Goal: Information Seeking & Learning: Find specific fact

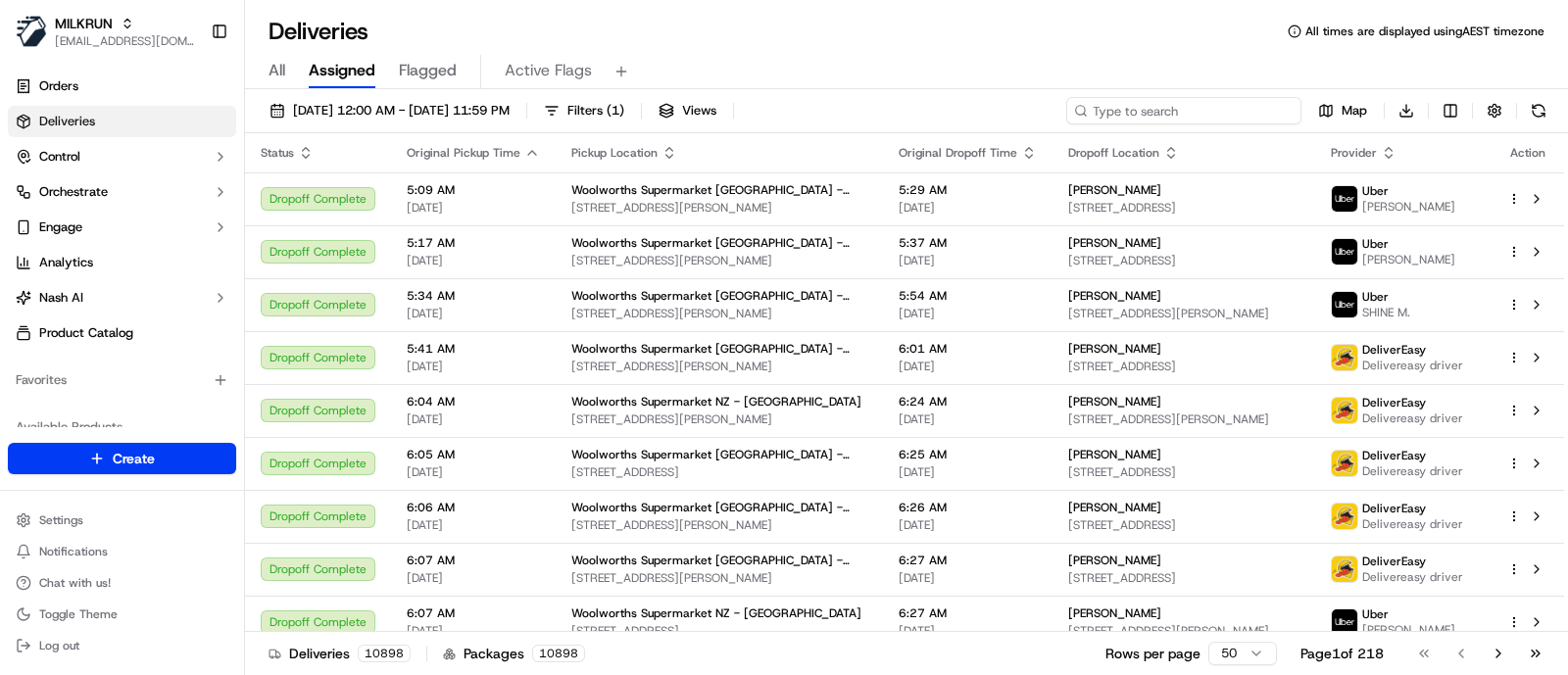
click at [1166, 122] on input at bounding box center [1184, 111] width 235 height 28
paste input "02D8C"
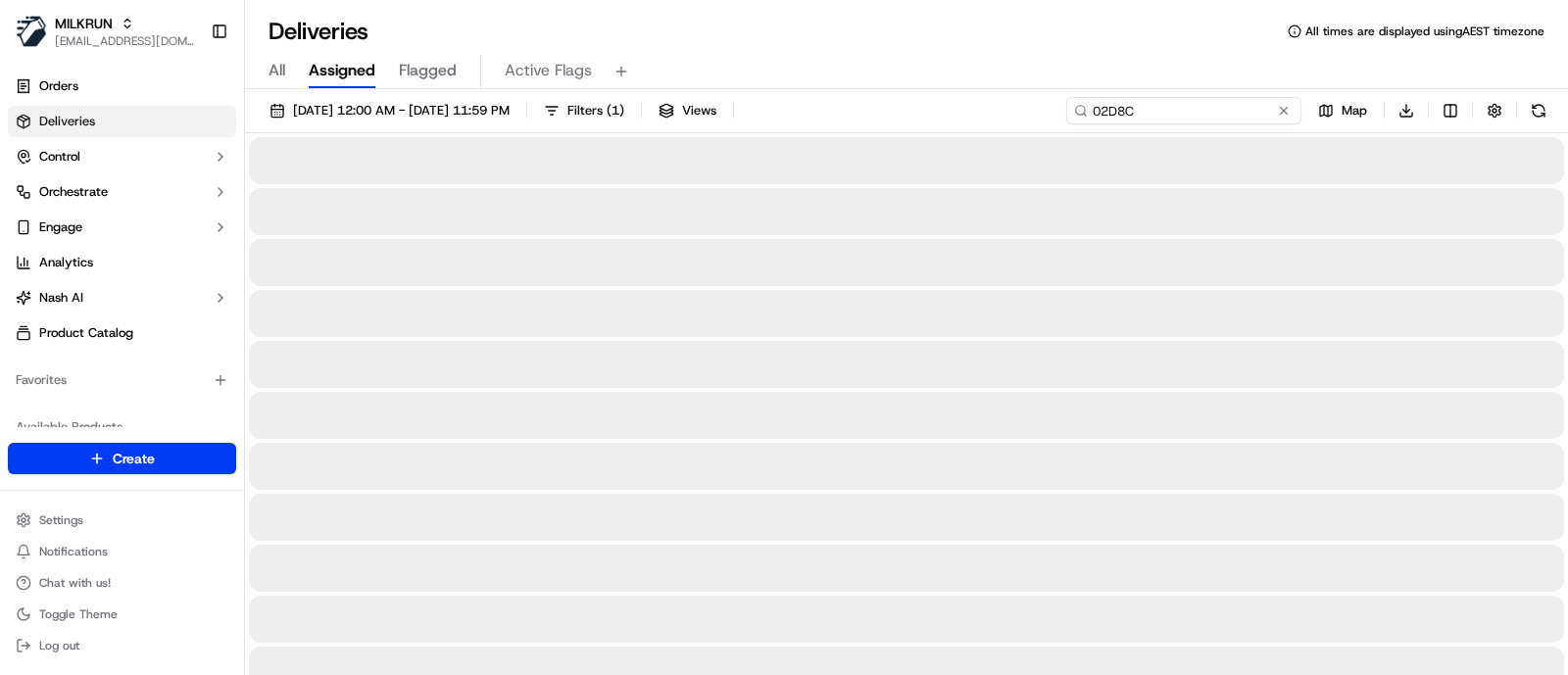
type input "02D8C"
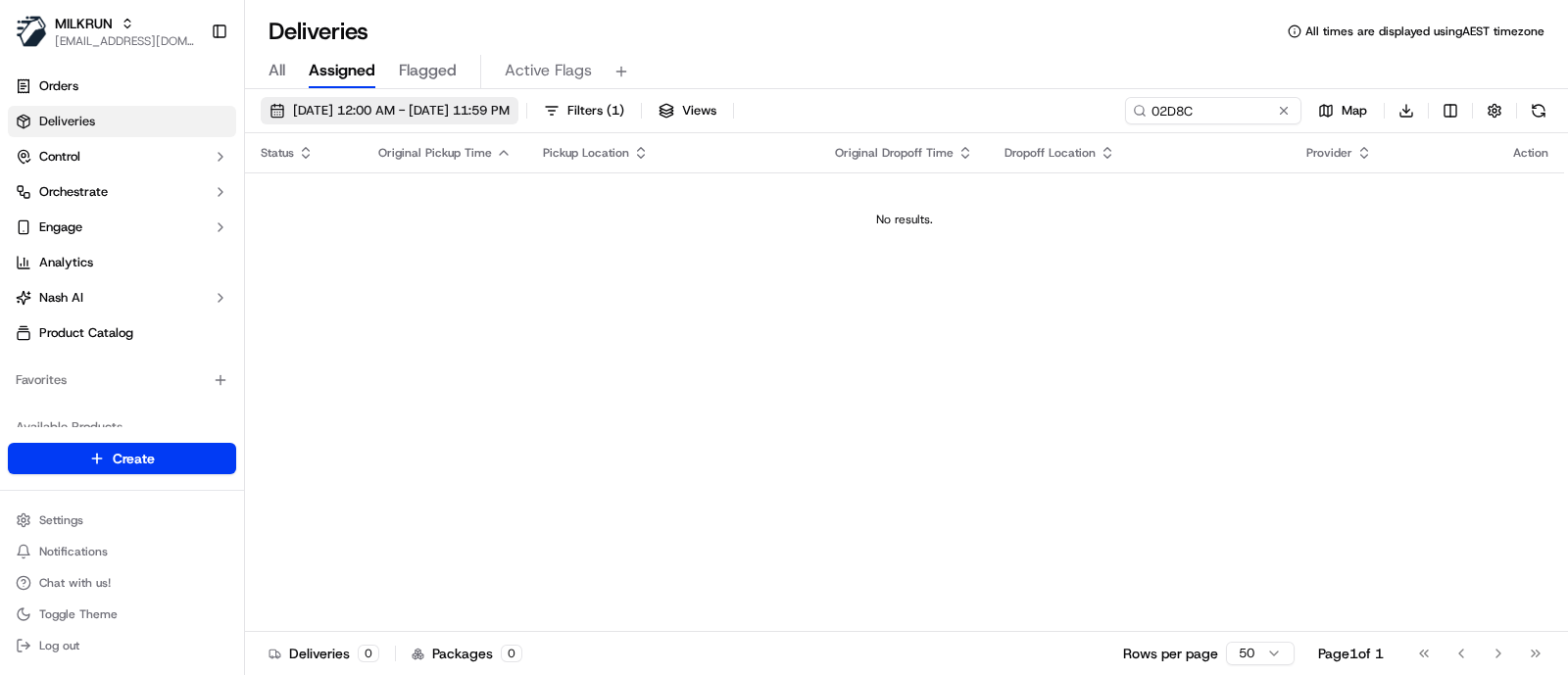
click at [435, 98] on button "18/09/2025 12:00 AM - 18/09/2025 11:59 PM" at bounding box center [389, 111] width 258 height 28
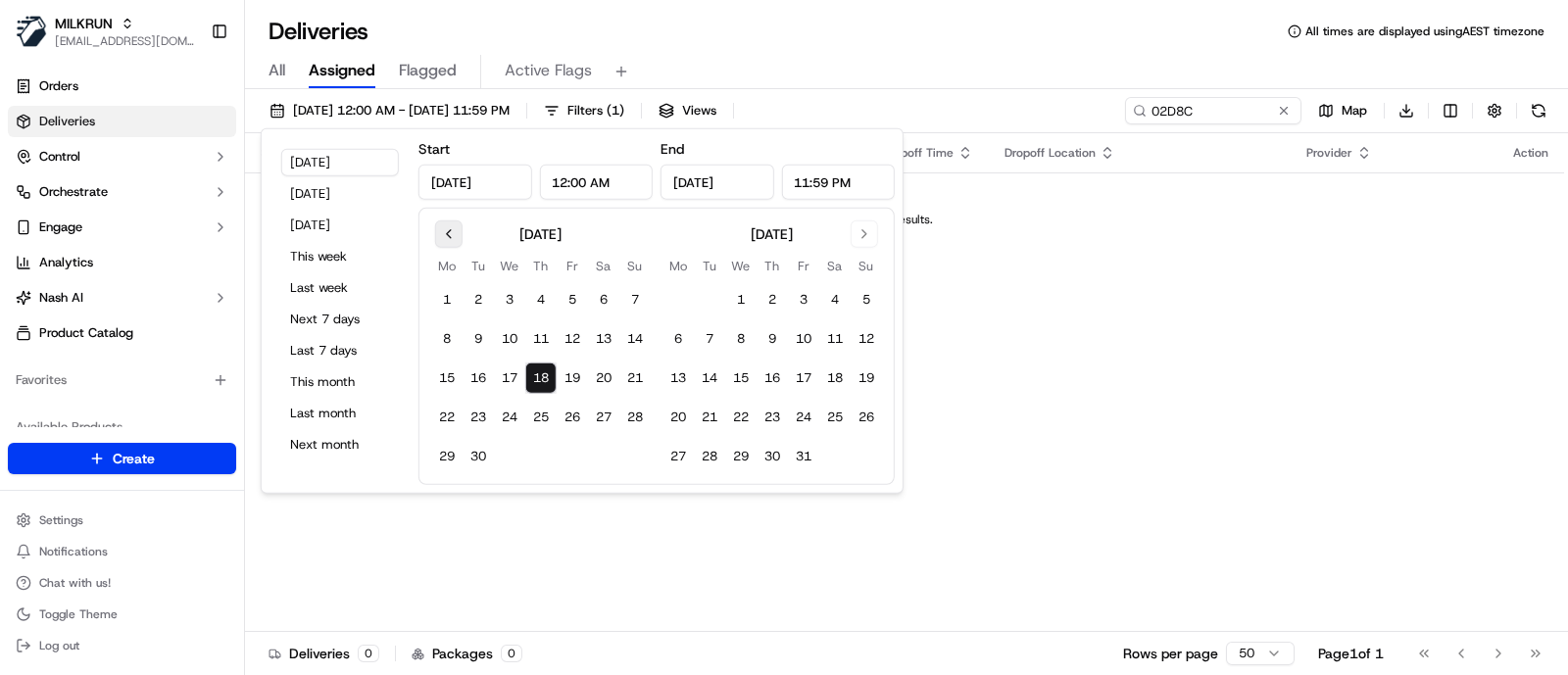
click at [460, 227] on button "Go to previous month" at bounding box center [449, 234] width 28 height 28
click at [476, 449] on button "26" at bounding box center [478, 457] width 32 height 32
type input "Aug 26, 2025"
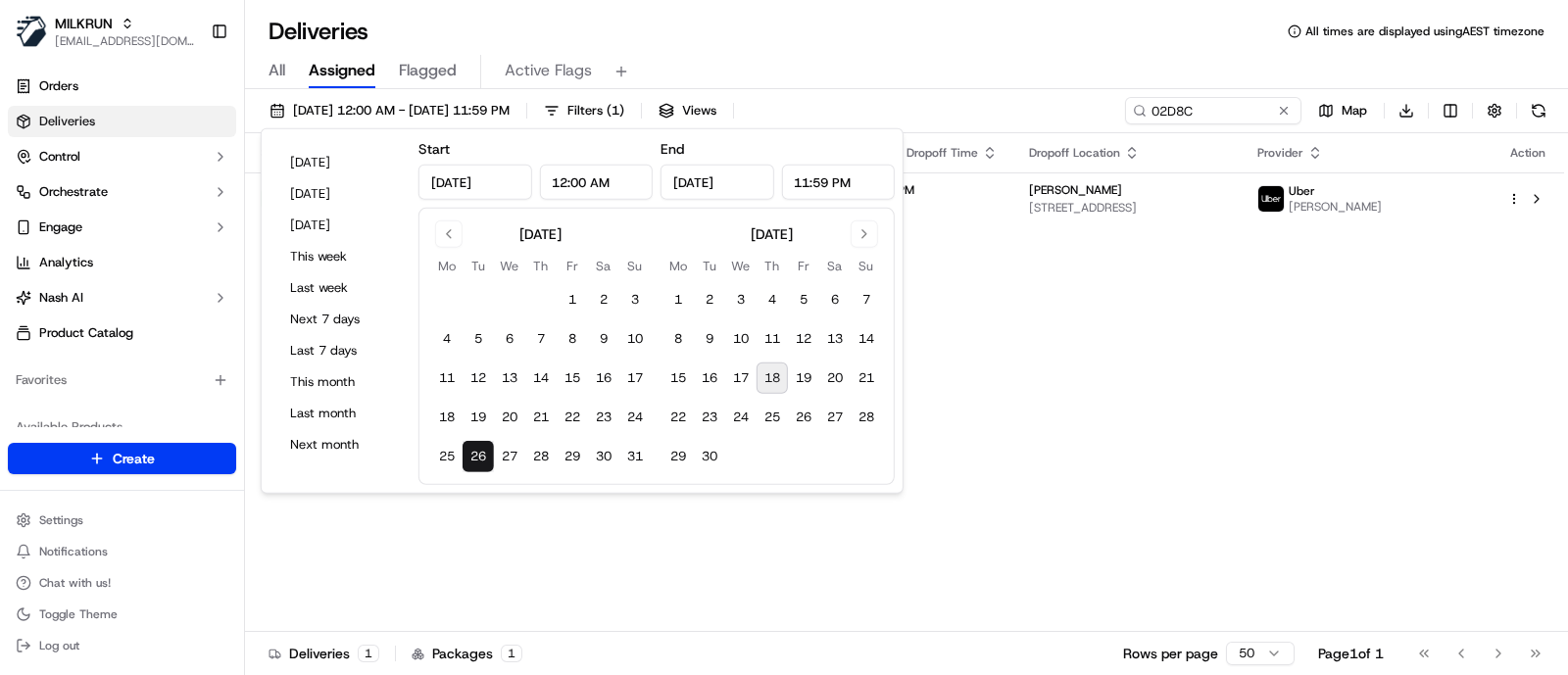
click at [1150, 318] on div "Status Original Pickup Time Pickup Location Original Dropoff Time Dropoff Locat…" at bounding box center [904, 382] width 1319 height 498
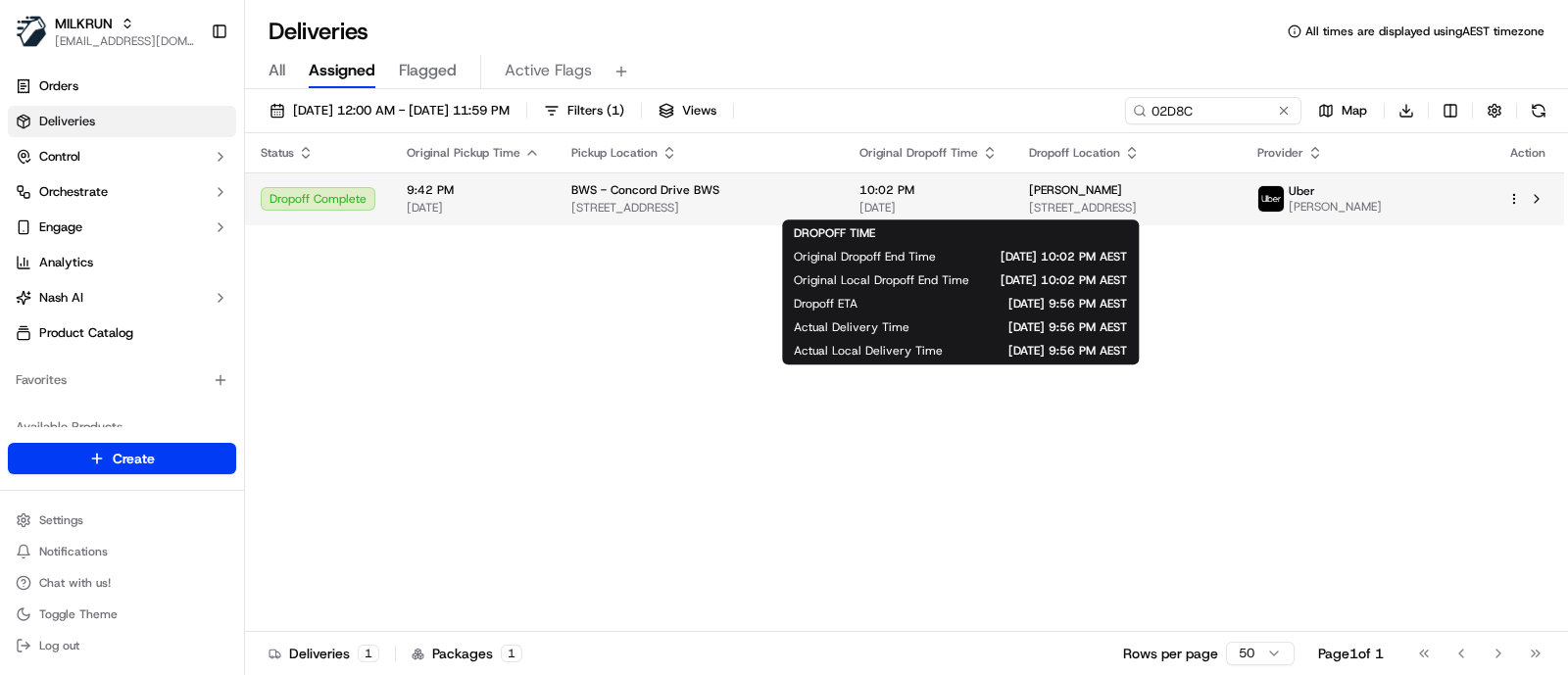
click at [997, 213] on span "[DATE]" at bounding box center [928, 207] width 138 height 16
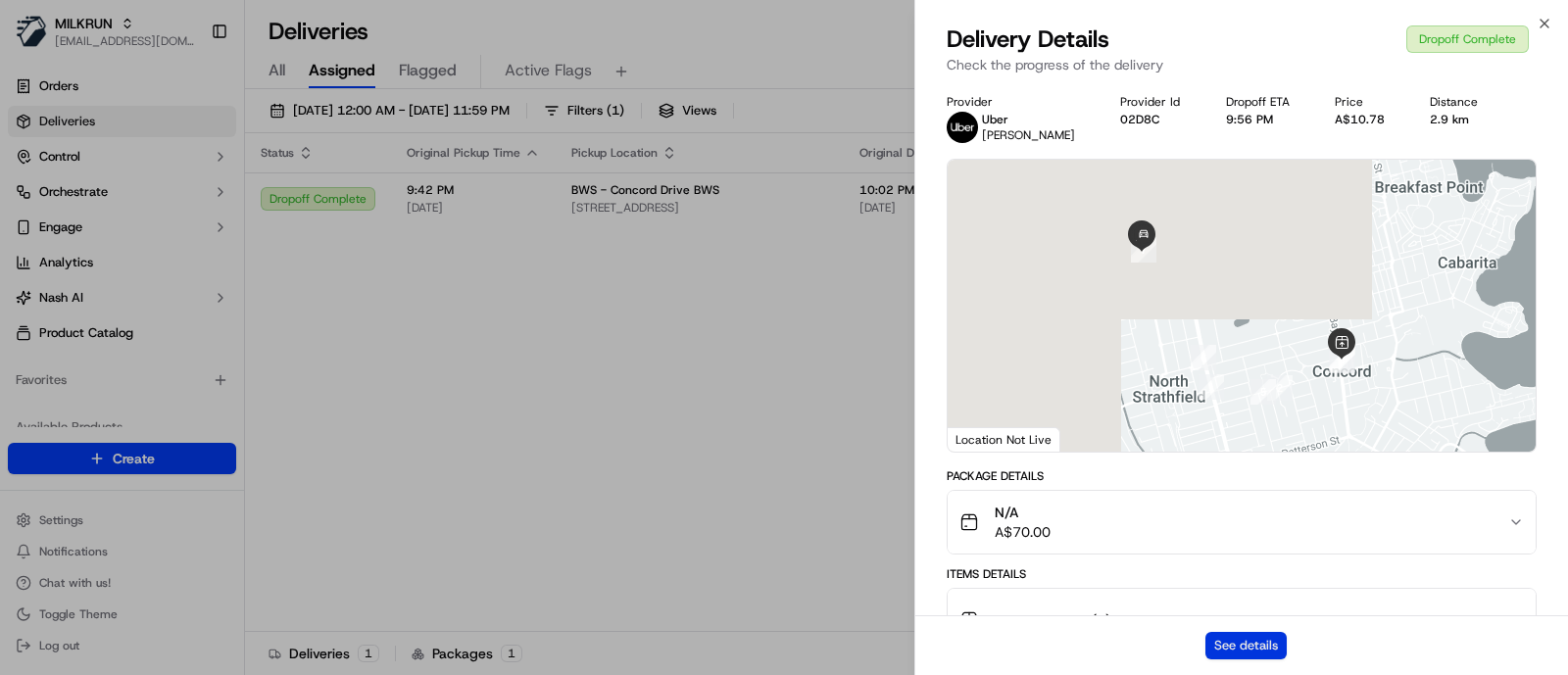
click at [1238, 638] on button "See details" at bounding box center [1246, 645] width 81 height 28
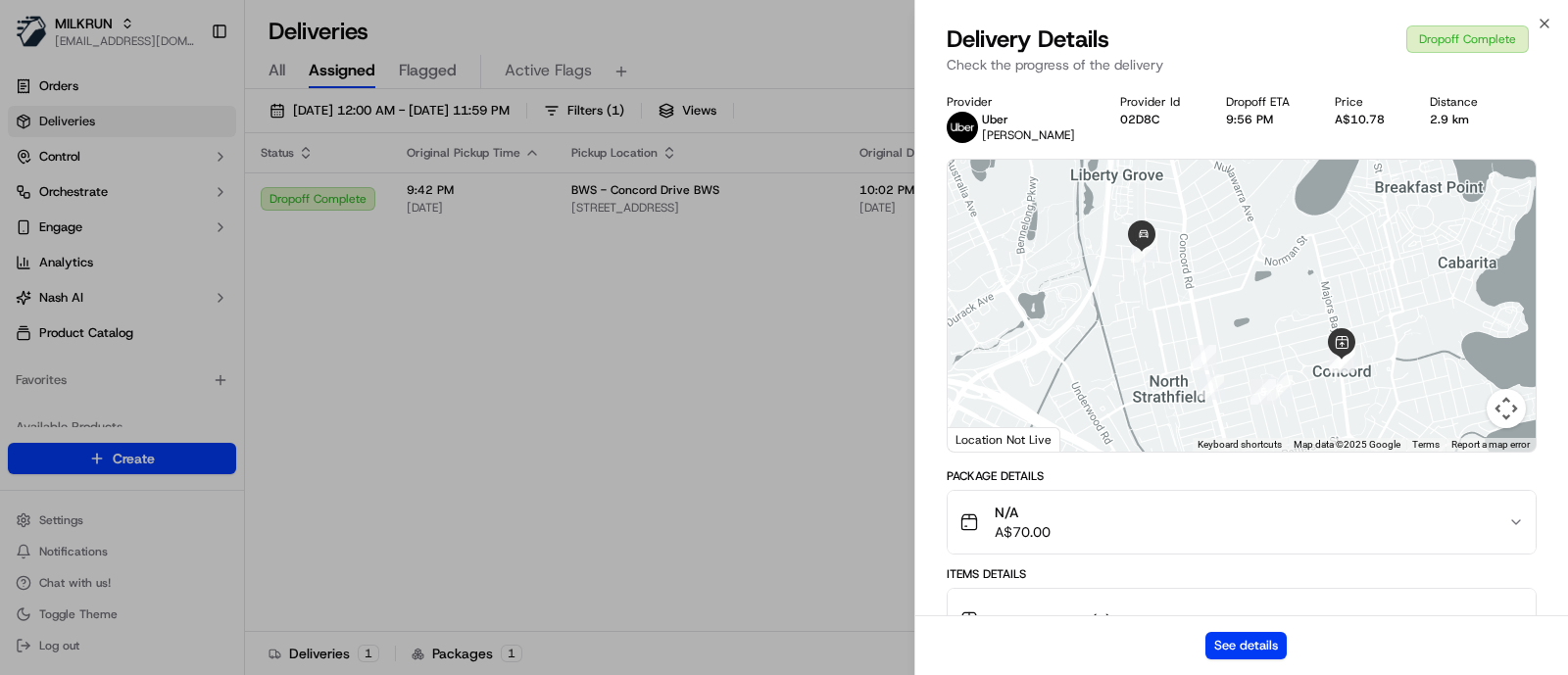
drag, startPoint x: 747, startPoint y: 312, endPoint x: 820, endPoint y: 269, distance: 84.7
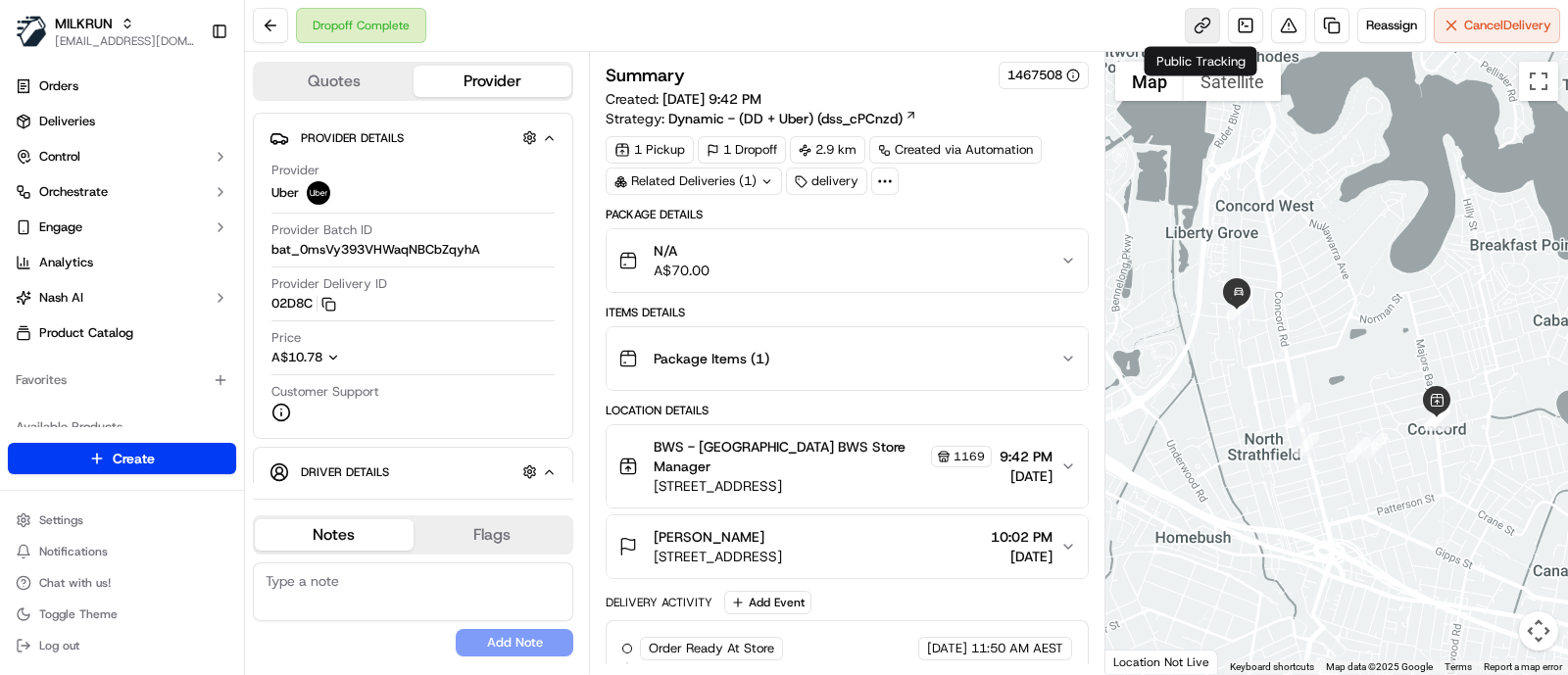
click at [1196, 27] on link at bounding box center [1203, 26] width 36 height 36
click at [880, 180] on icon at bounding box center [885, 182] width 18 height 18
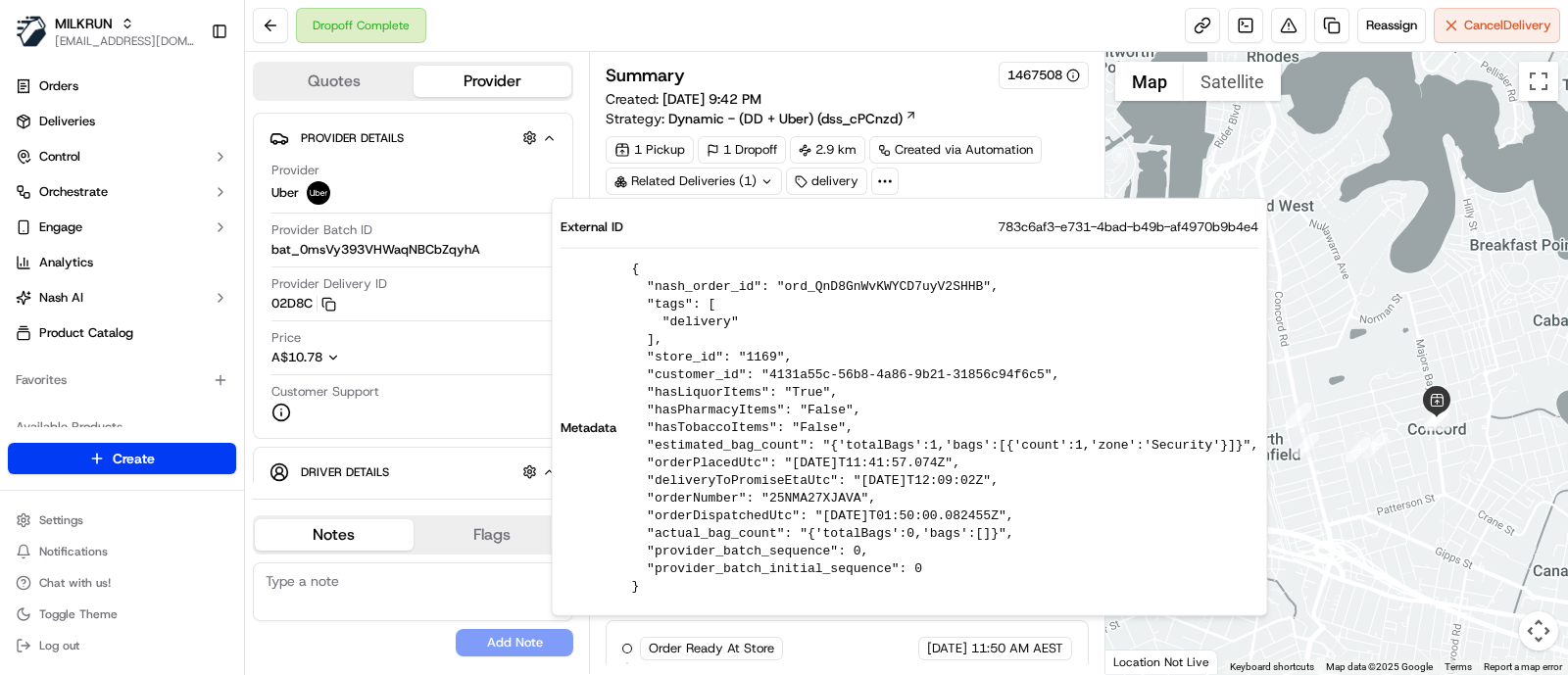
click at [1031, 233] on span "783c6af3-e731-4bad-b49b-af4970b9b4e4" at bounding box center [1128, 227] width 261 height 18
copy span "783c6af3-e731-4bad-b49b-af4970b9b4e4"
click at [867, 57] on div "Summary 1467508 Created: [DATE] 9:42 PM Strategy: Dynamic - (DD + Uber) (dss_cP…" at bounding box center [846, 363] width 516 height 622
